Goal: Browse casually

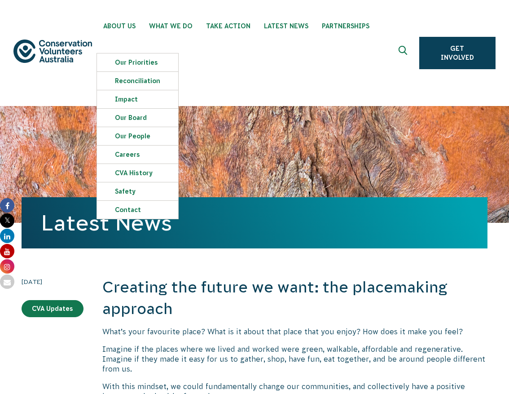
click at [59, 39] on img at bounding box center [52, 50] width 79 height 23
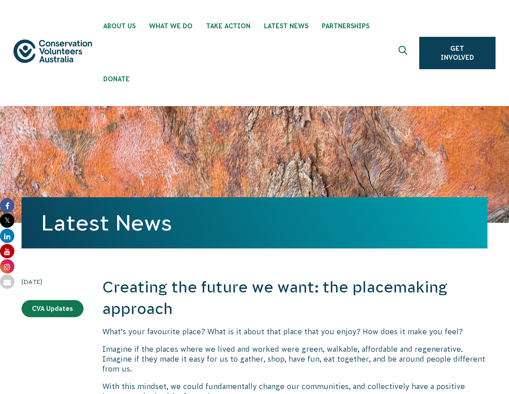
click at [26, 39] on img at bounding box center [52, 50] width 79 height 23
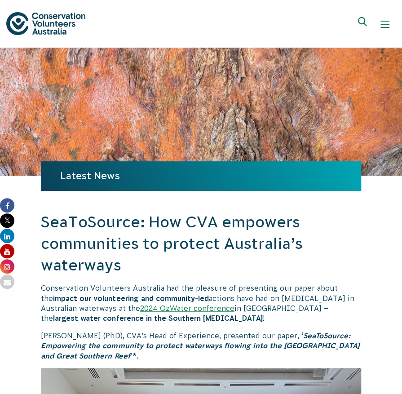
click at [32, 16] on img at bounding box center [45, 23] width 79 height 23
click at [34, 25] on img at bounding box center [45, 23] width 79 height 23
